Goal: Check status: Check status

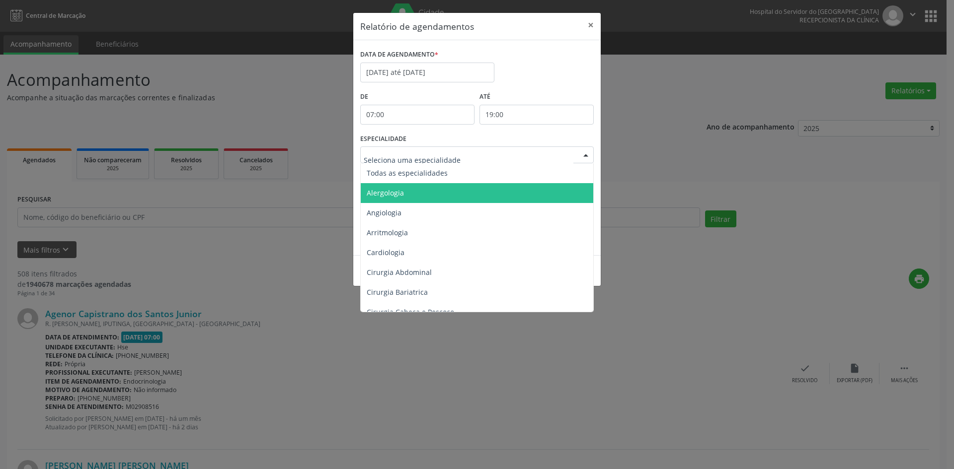
click at [396, 195] on span "Alergologia" at bounding box center [385, 192] width 37 height 9
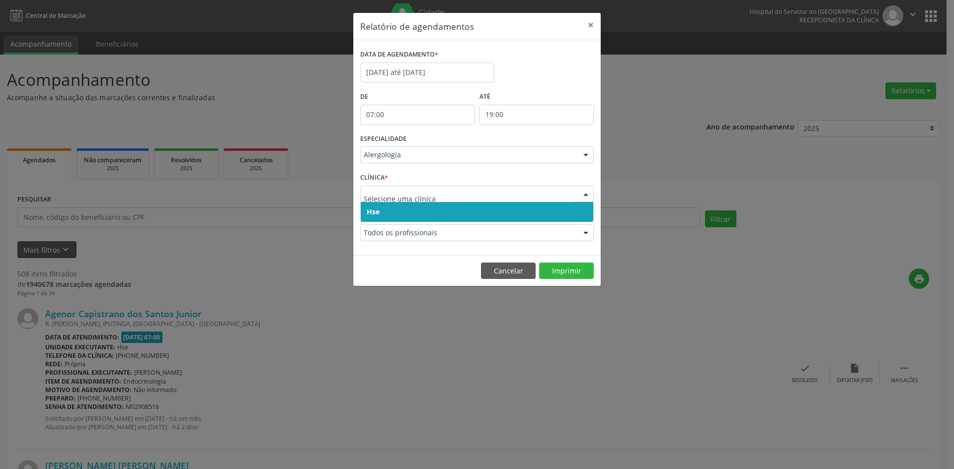
drag, startPoint x: 375, startPoint y: 212, endPoint x: 375, endPoint y: 205, distance: 7.5
click at [375, 212] on span "Hse" at bounding box center [373, 211] width 13 height 9
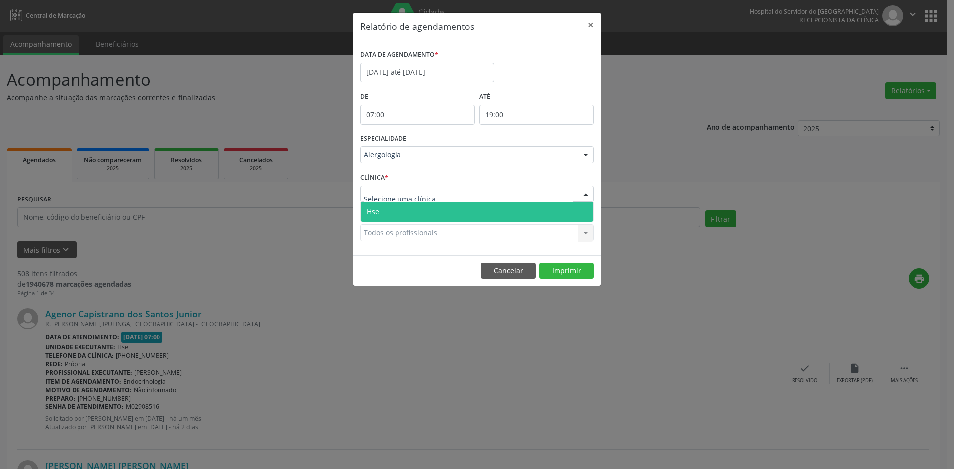
click at [377, 211] on span "Hse" at bounding box center [373, 211] width 12 height 9
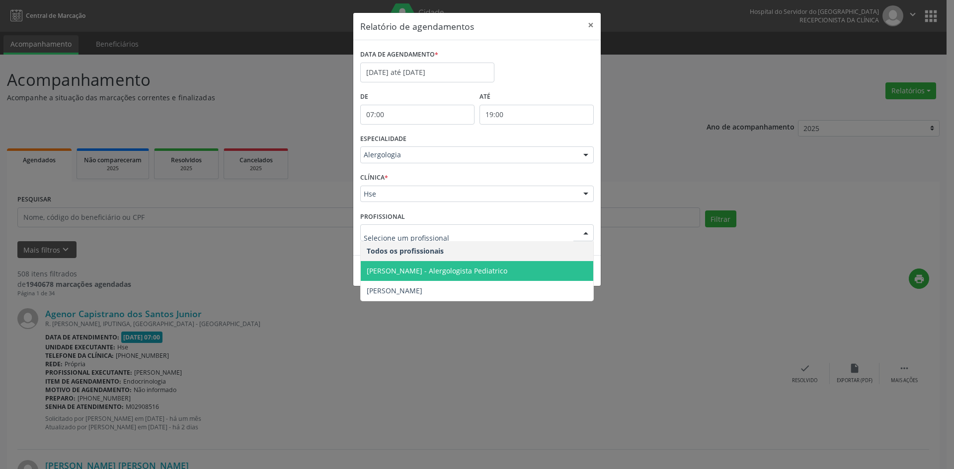
click at [458, 270] on span "[PERSON_NAME] - Alergologista Pediatrico" at bounding box center [437, 270] width 141 height 9
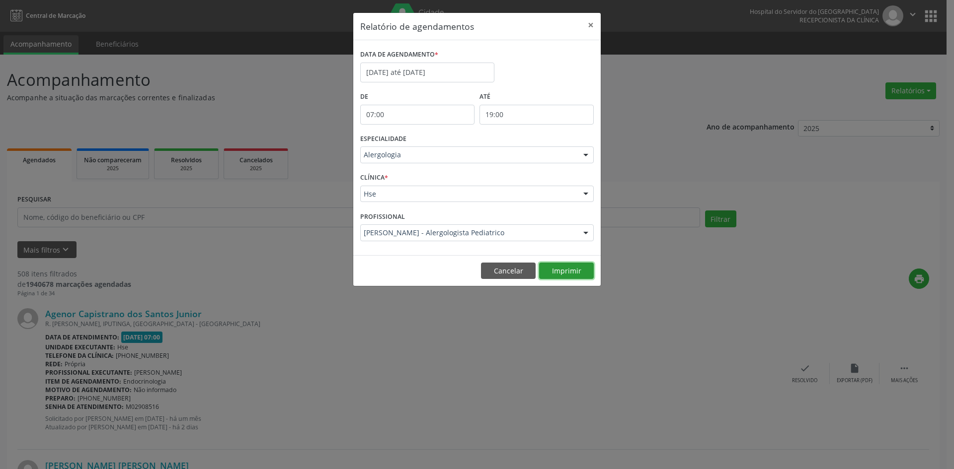
click at [566, 271] on button "Imprimir" at bounding box center [566, 271] width 55 height 17
click at [395, 74] on input "[DATE] até [DATE]" at bounding box center [427, 73] width 134 height 20
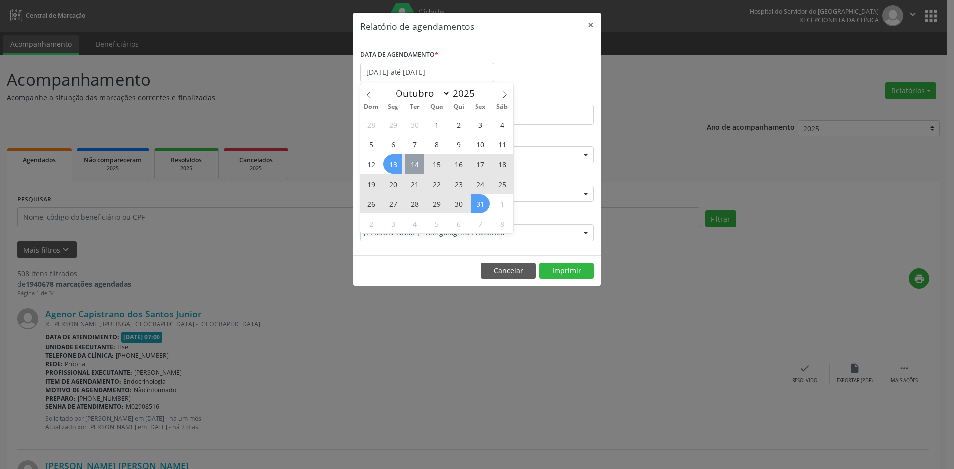
click at [415, 166] on span "14" at bounding box center [414, 164] width 19 height 19
type input "[DATE]"
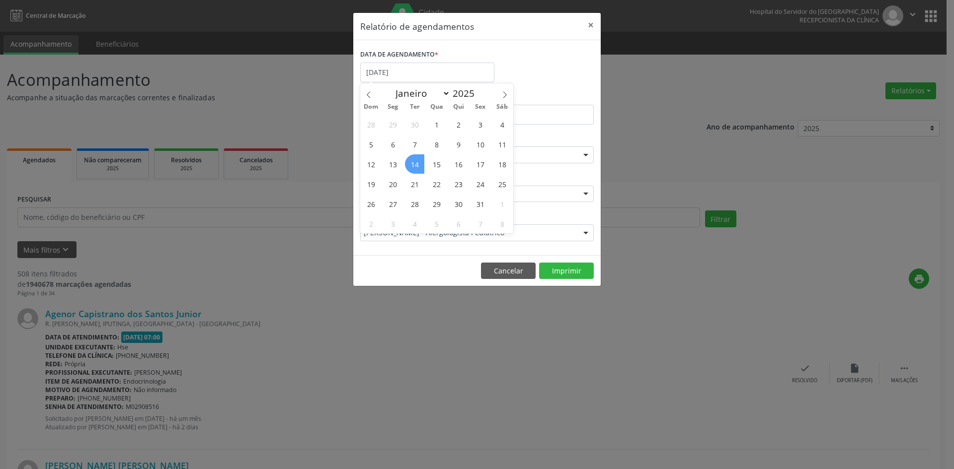
click at [415, 166] on span "14" at bounding box center [414, 164] width 19 height 19
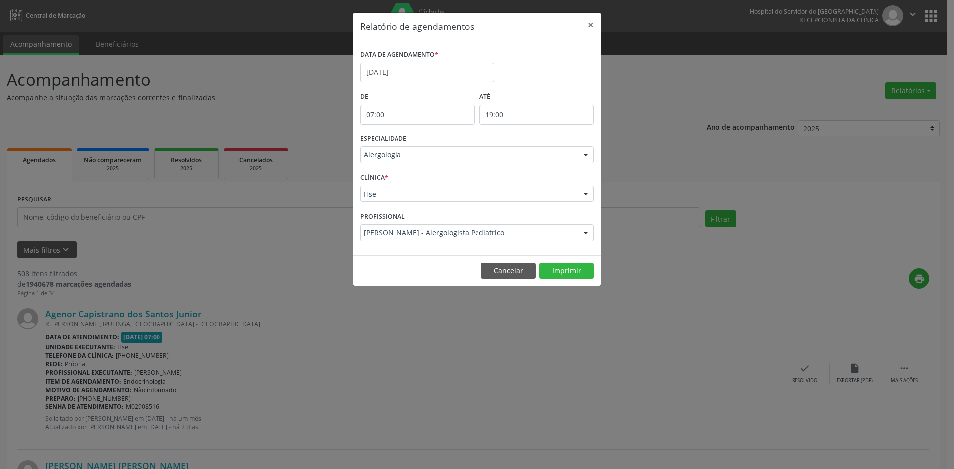
click at [594, 155] on div "ESPECIALIDADE Alergologia Todas as especialidades Alergologia Angiologia Arritm…" at bounding box center [477, 151] width 238 height 39
click at [586, 156] on div at bounding box center [585, 155] width 15 height 17
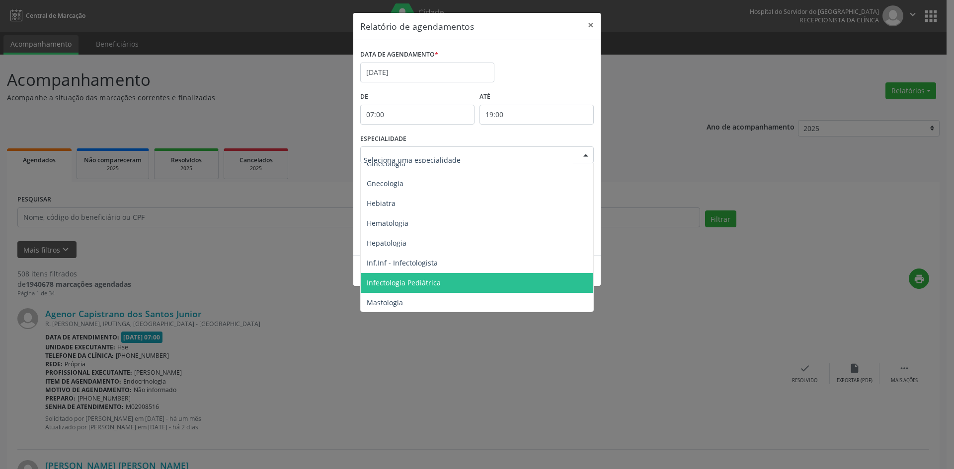
scroll to position [696, 0]
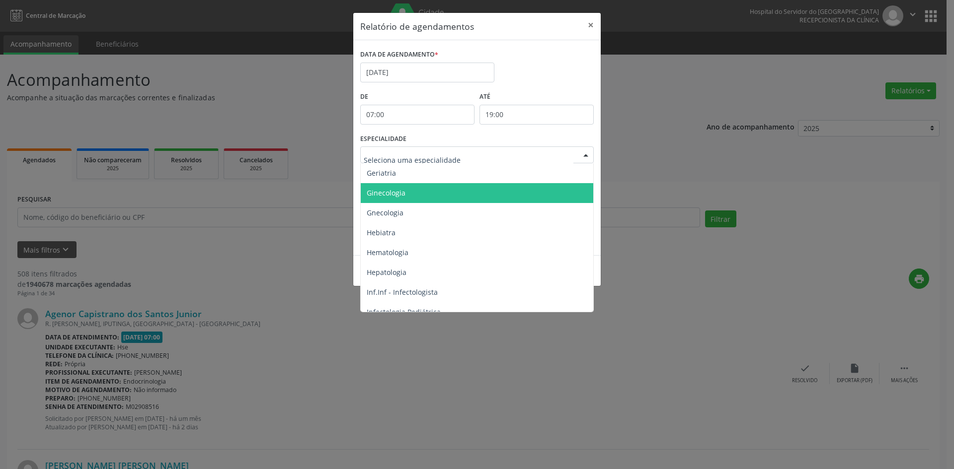
click at [393, 189] on span "Ginecologia" at bounding box center [386, 192] width 39 height 9
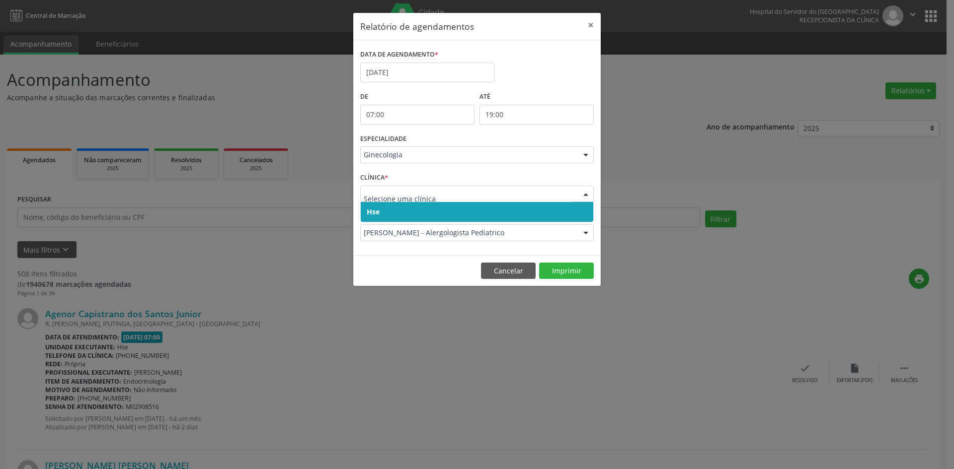
click at [375, 208] on span "Hse" at bounding box center [373, 211] width 13 height 9
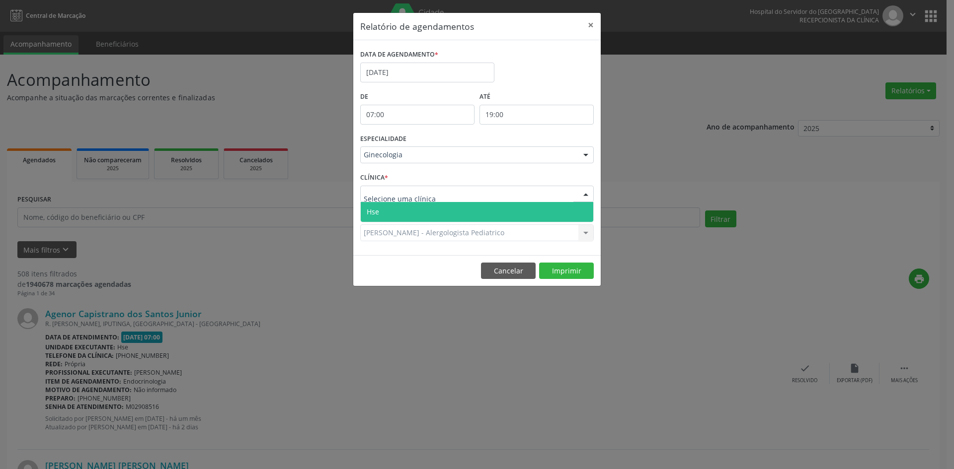
click at [377, 207] on span "Hse" at bounding box center [477, 212] width 232 height 20
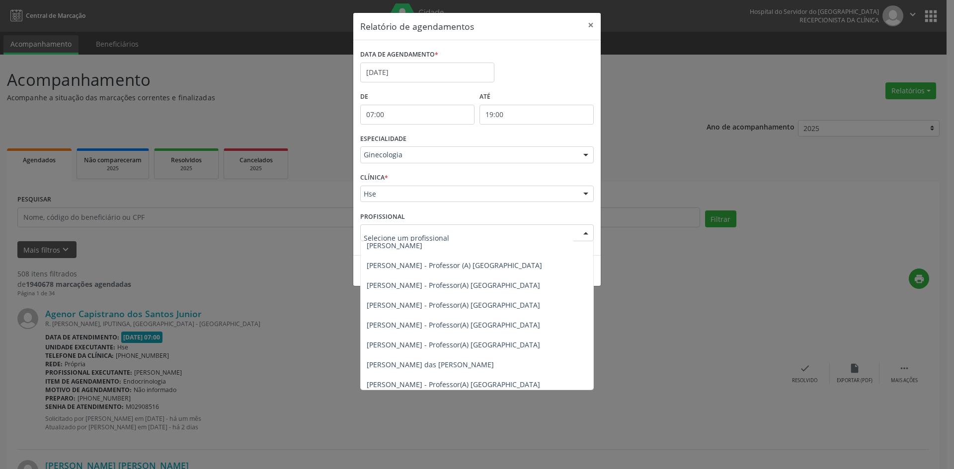
scroll to position [306, 0]
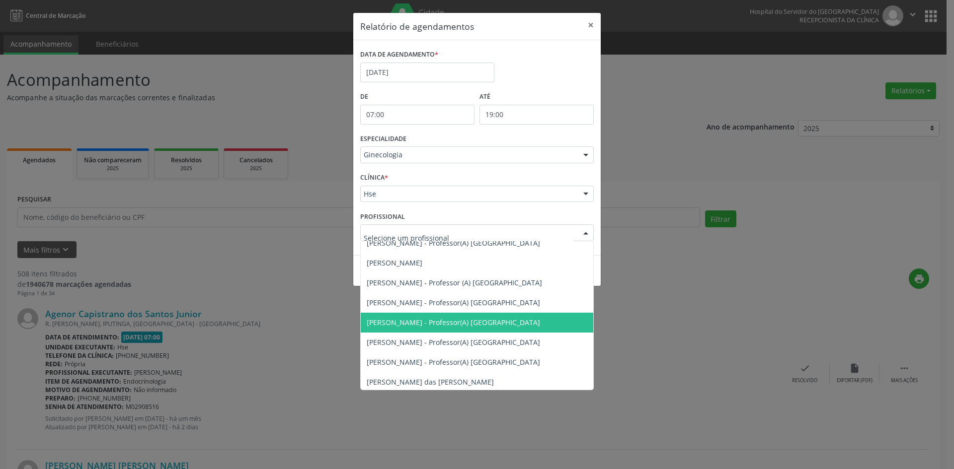
click at [412, 323] on span "[PERSON_NAME] - Professor(A) [GEOGRAPHIC_DATA]" at bounding box center [453, 322] width 173 height 9
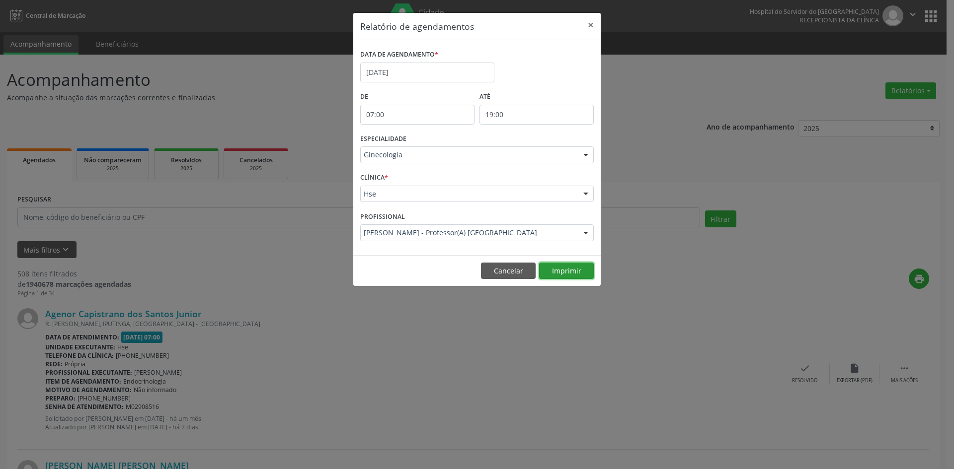
click at [558, 272] on button "Imprimir" at bounding box center [566, 271] width 55 height 17
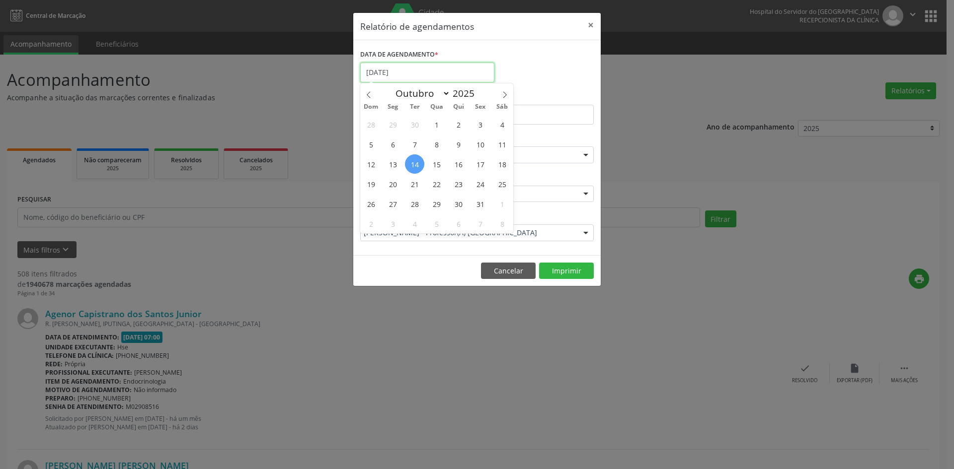
click at [407, 74] on input "[DATE]" at bounding box center [427, 73] width 134 height 20
click at [419, 164] on span "14" at bounding box center [414, 164] width 19 height 19
type input "[DATE]"
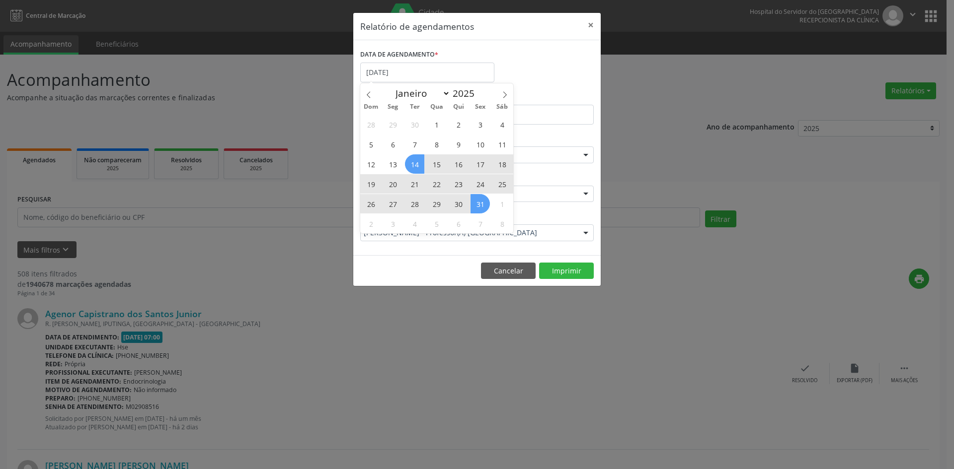
drag, startPoint x: 419, startPoint y: 164, endPoint x: 479, endPoint y: 201, distance: 70.2
click at [479, 201] on div "28 29 30 1 2 3 4 5 6 7 8 9 10 11 12 13 14 15 16 17 18 19 20 21 22 23 24 25 26 2…" at bounding box center [436, 173] width 153 height 119
click at [479, 201] on span "31" at bounding box center [479, 203] width 19 height 19
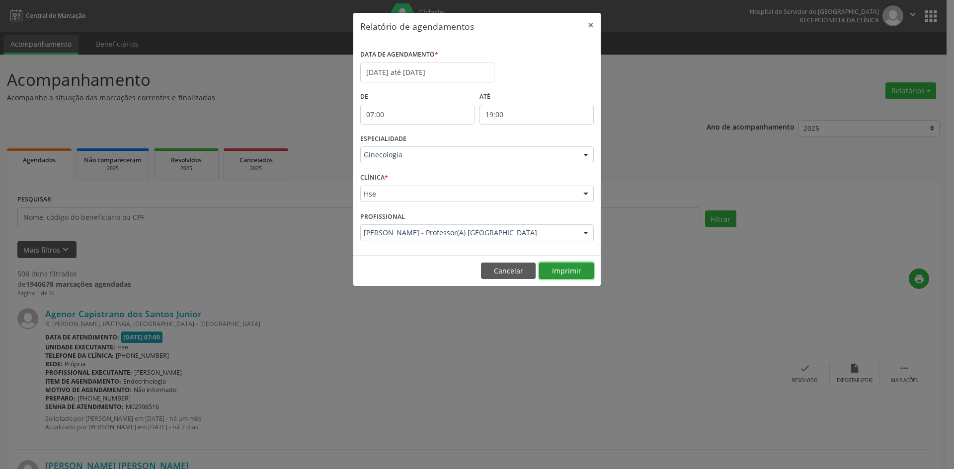
click at [555, 270] on button "Imprimir" at bounding box center [566, 271] width 55 height 17
